Goal: Obtain resource: Download file/media

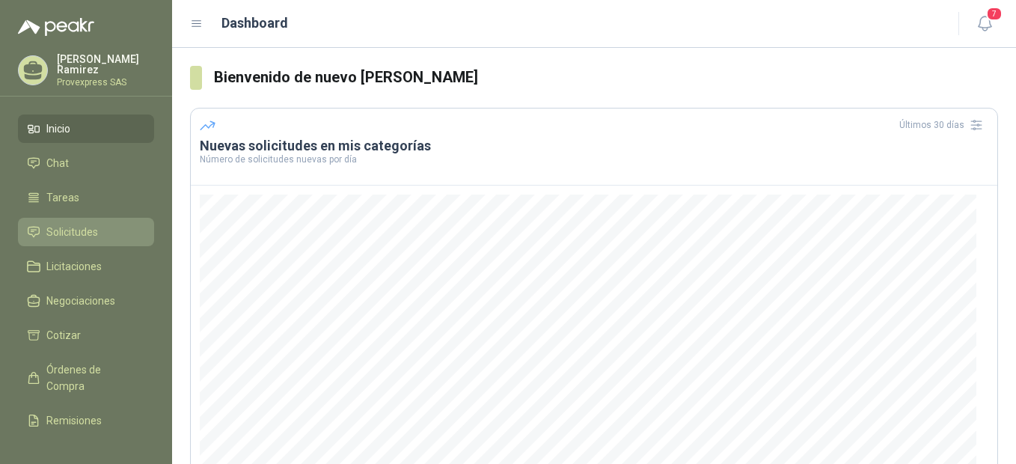
click at [63, 225] on span "Solicitudes" at bounding box center [72, 232] width 52 height 16
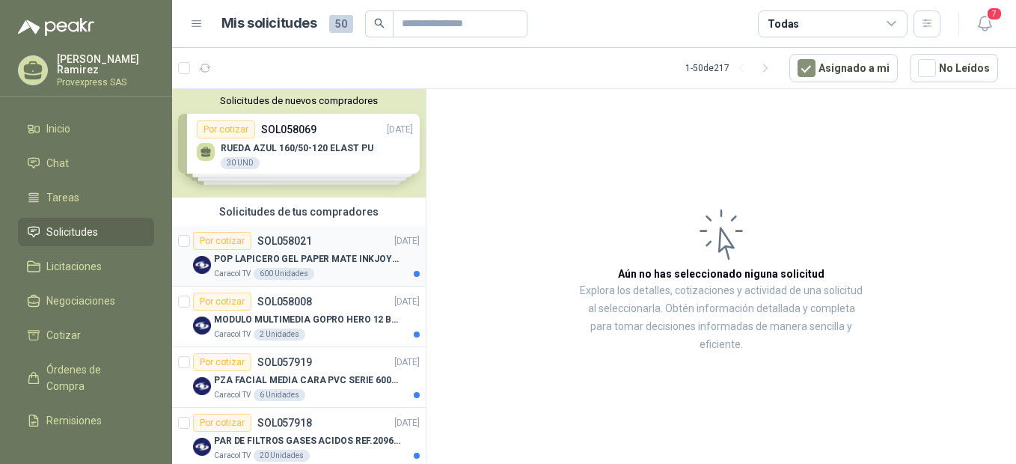
click at [218, 239] on div "Por cotizar" at bounding box center [222, 241] width 58 height 18
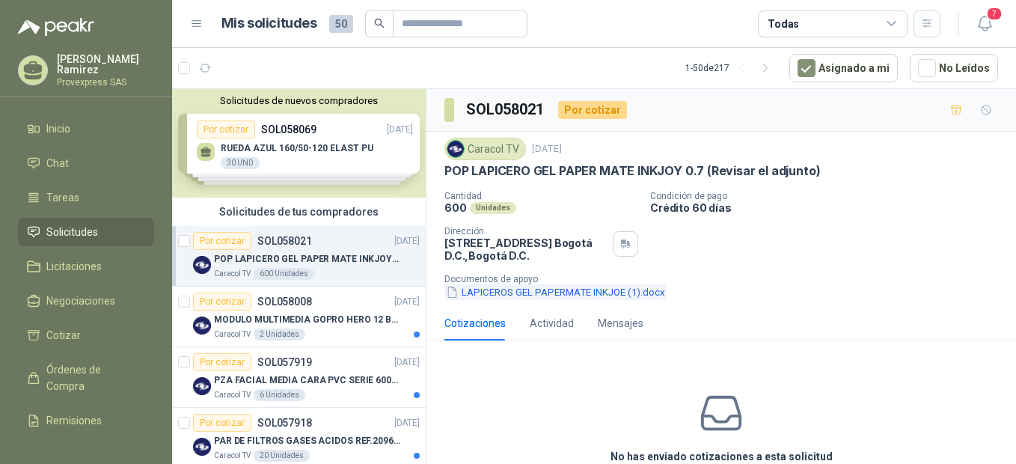
click at [528, 287] on button "LAPICEROS GEL PAPERMATE INKJOE (1).docx" at bounding box center [556, 292] width 222 height 16
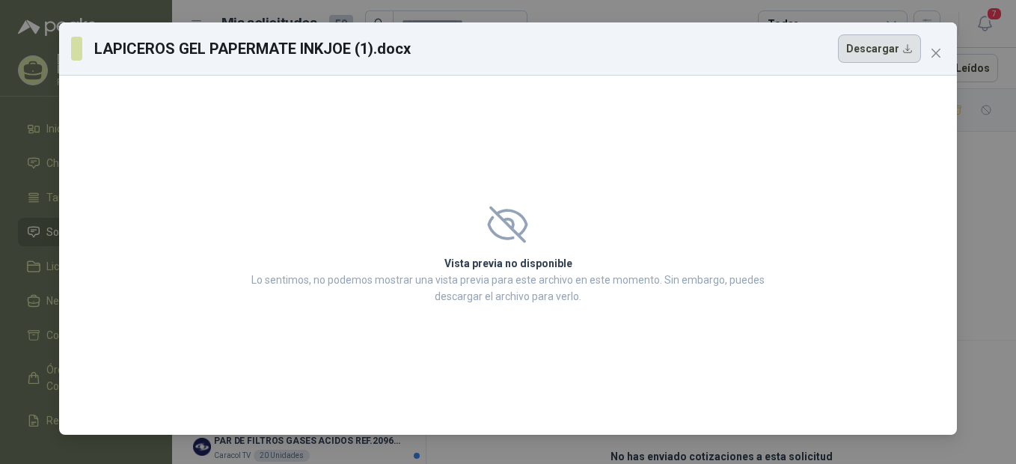
click at [885, 47] on button "Descargar" at bounding box center [879, 48] width 83 height 28
click at [936, 55] on icon "close" at bounding box center [936, 53] width 12 height 12
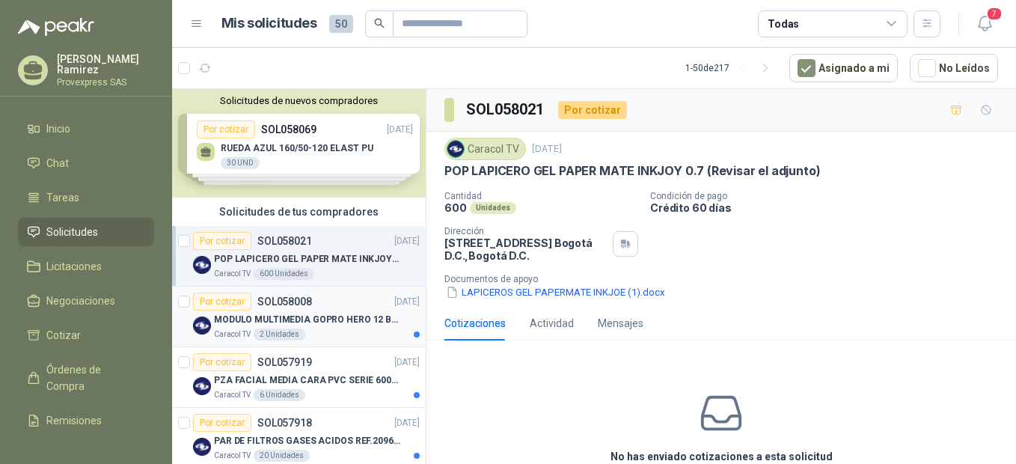
click at [227, 305] on div "Por cotizar" at bounding box center [222, 302] width 58 height 18
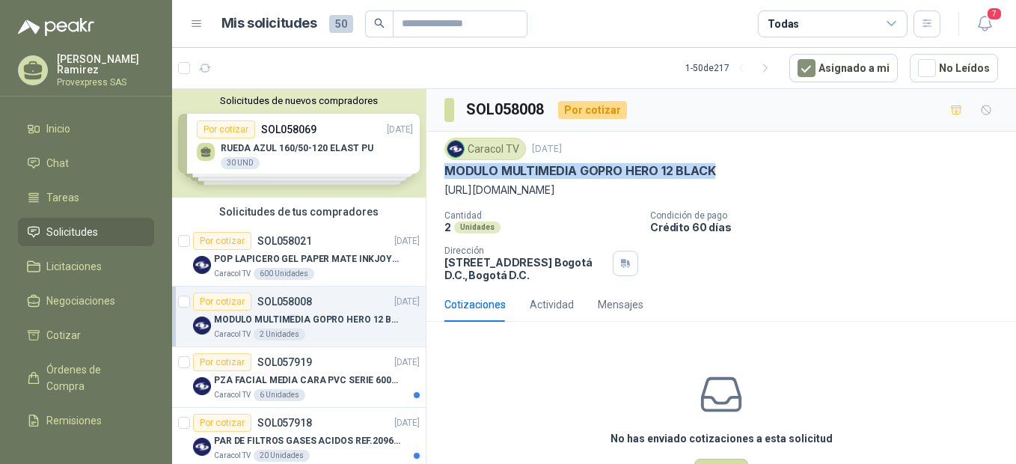
drag, startPoint x: 734, startPoint y: 166, endPoint x: 448, endPoint y: 171, distance: 286.7
click at [448, 171] on div "MODULO MULTIMEDIA GOPRO HERO 12 BLACK" at bounding box center [722, 171] width 554 height 16
drag, startPoint x: 448, startPoint y: 171, endPoint x: 513, endPoint y: 166, distance: 66.0
copy p "MODULO MULTIMEDIA GOPRO HERO 12 BLACK"
